Goal: Task Accomplishment & Management: Use online tool/utility

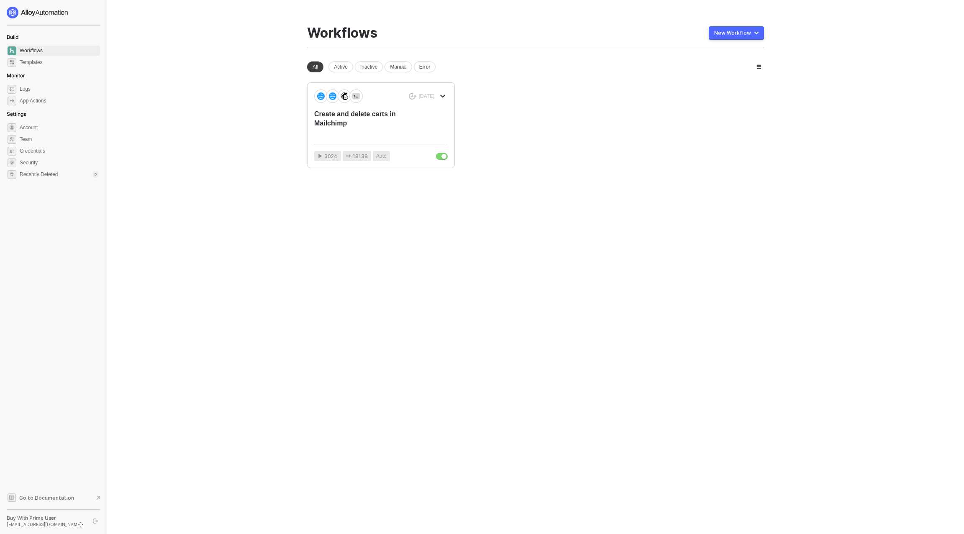
click at [43, 15] on img at bounding box center [38, 13] width 62 height 12
click at [362, 135] on div "Create and delete carts in Mailchimp" at bounding box center [367, 124] width 107 height 28
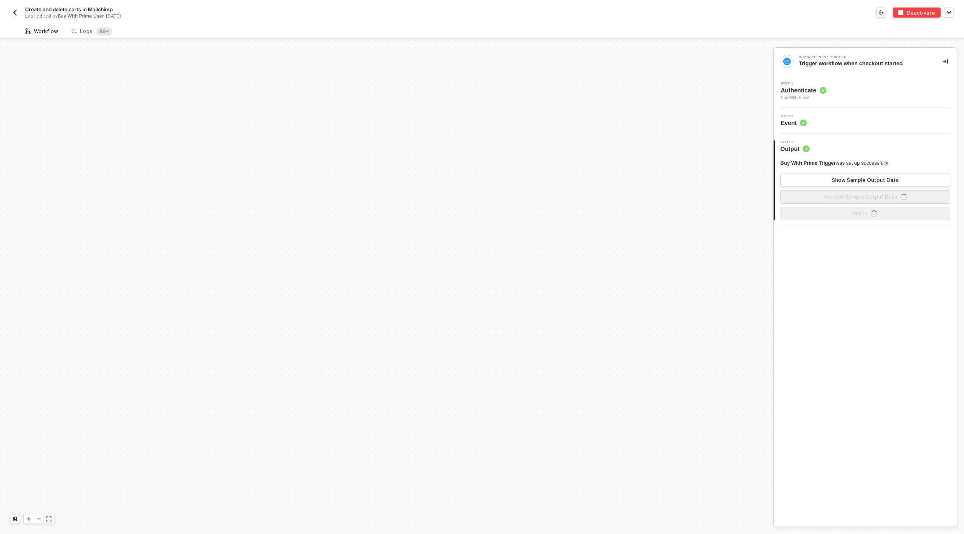
scroll to position [343, 0]
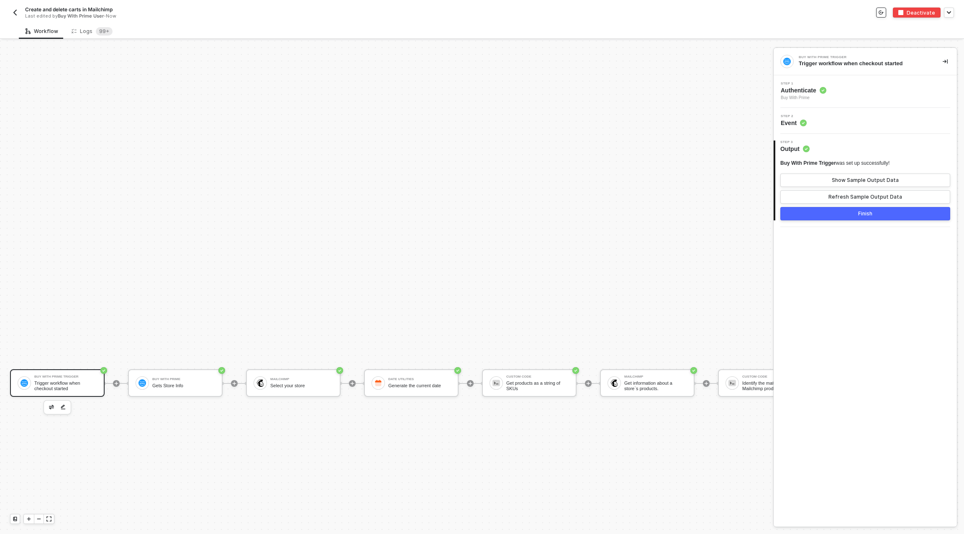
click at [885, 9] on button "button" at bounding box center [881, 13] width 10 height 10
drag, startPoint x: 709, startPoint y: 33, endPoint x: 402, endPoint y: 33, distance: 306.6
click at [679, 33] on div "Workflow Logs 99+" at bounding box center [491, 30] width 945 height 15
click at [19, 10] on button "button" at bounding box center [15, 13] width 10 height 10
